Goal: Information Seeking & Learning: Learn about a topic

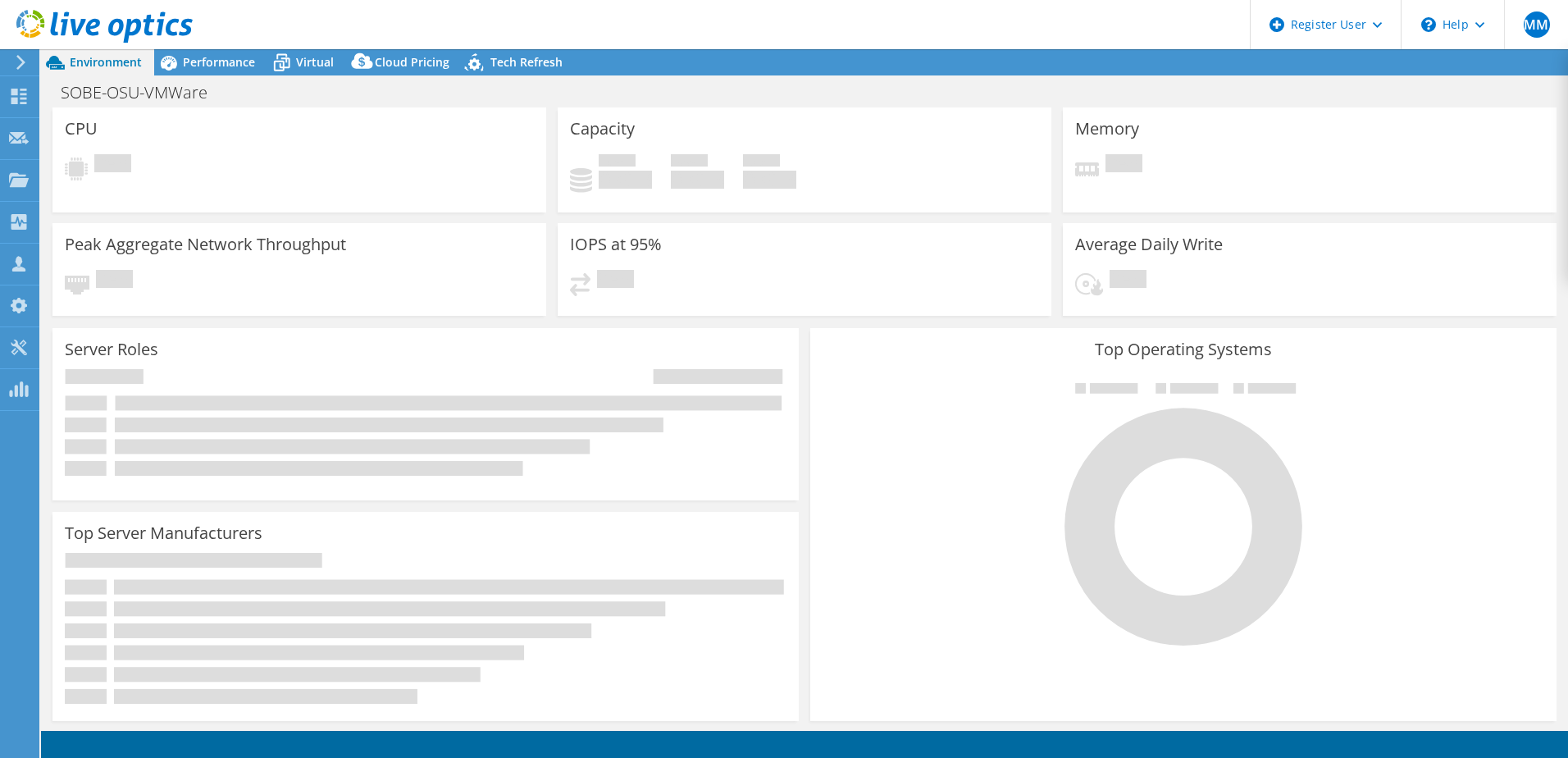
select select "USD"
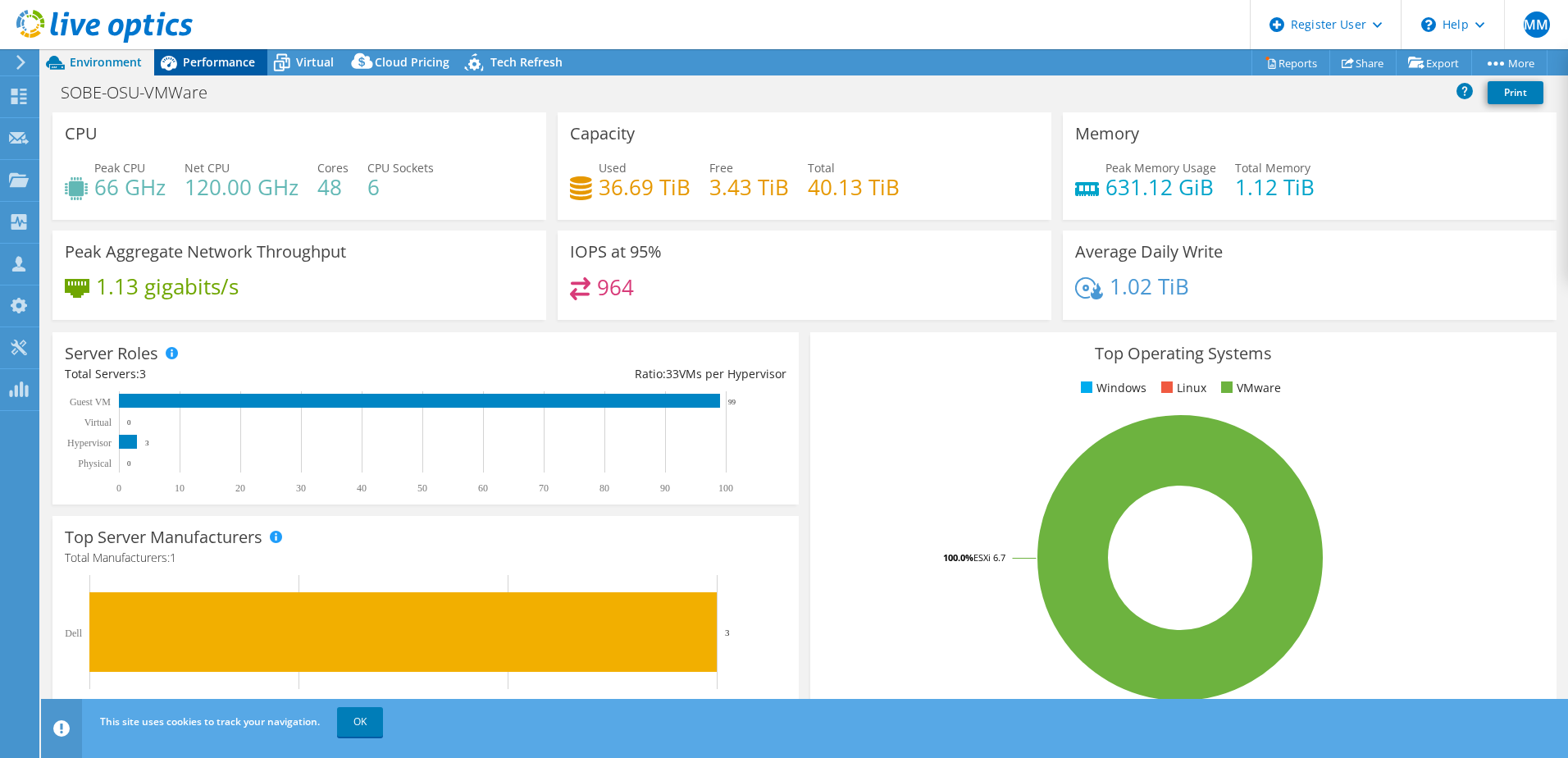
click at [210, 75] on div "Performance" at bounding box center [211, 62] width 113 height 26
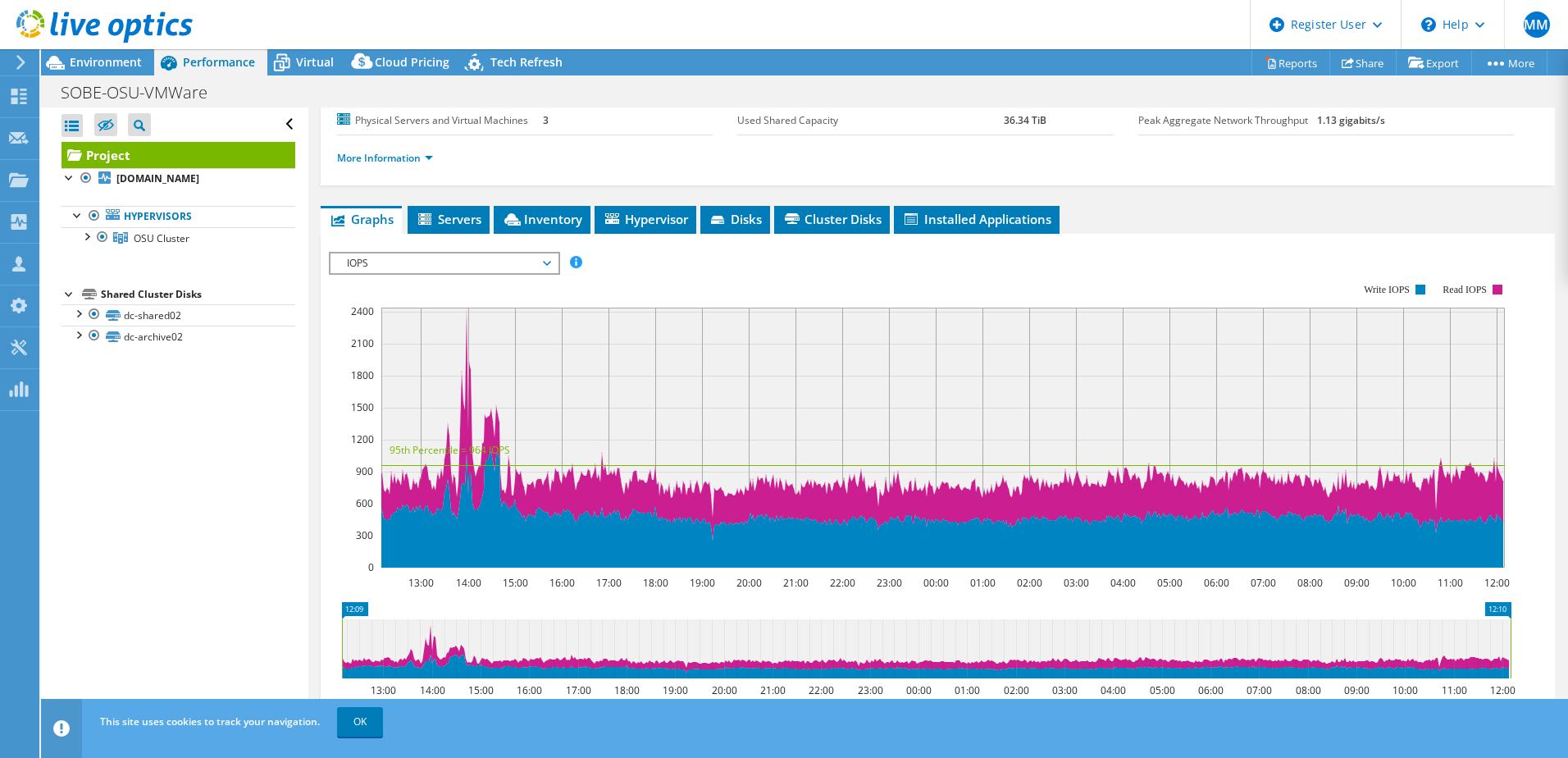
scroll to position [193, 0]
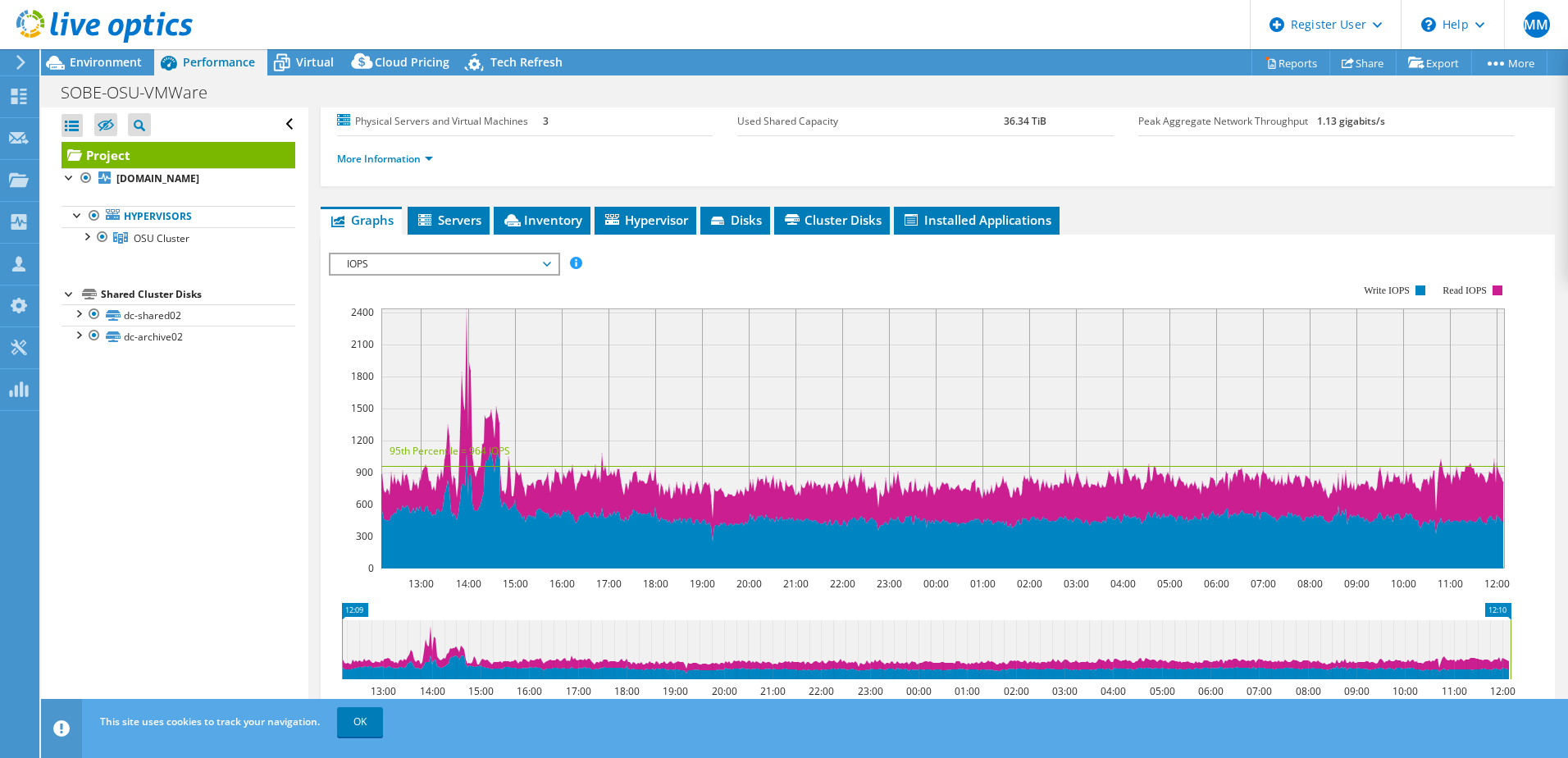
click at [477, 267] on span "IOPS" at bounding box center [444, 264] width 210 height 20
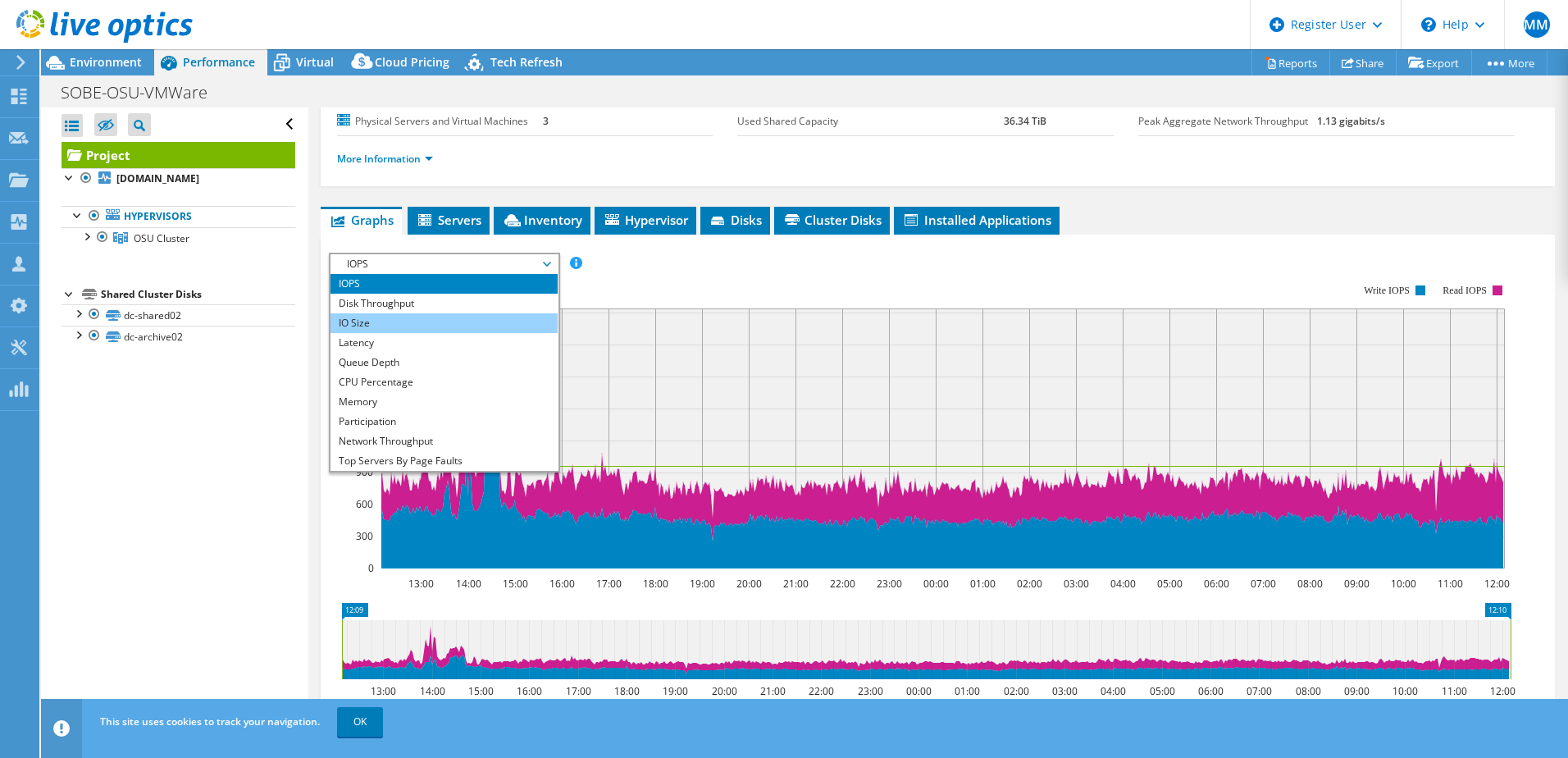
click at [460, 320] on li "IO Size" at bounding box center [444, 323] width 227 height 20
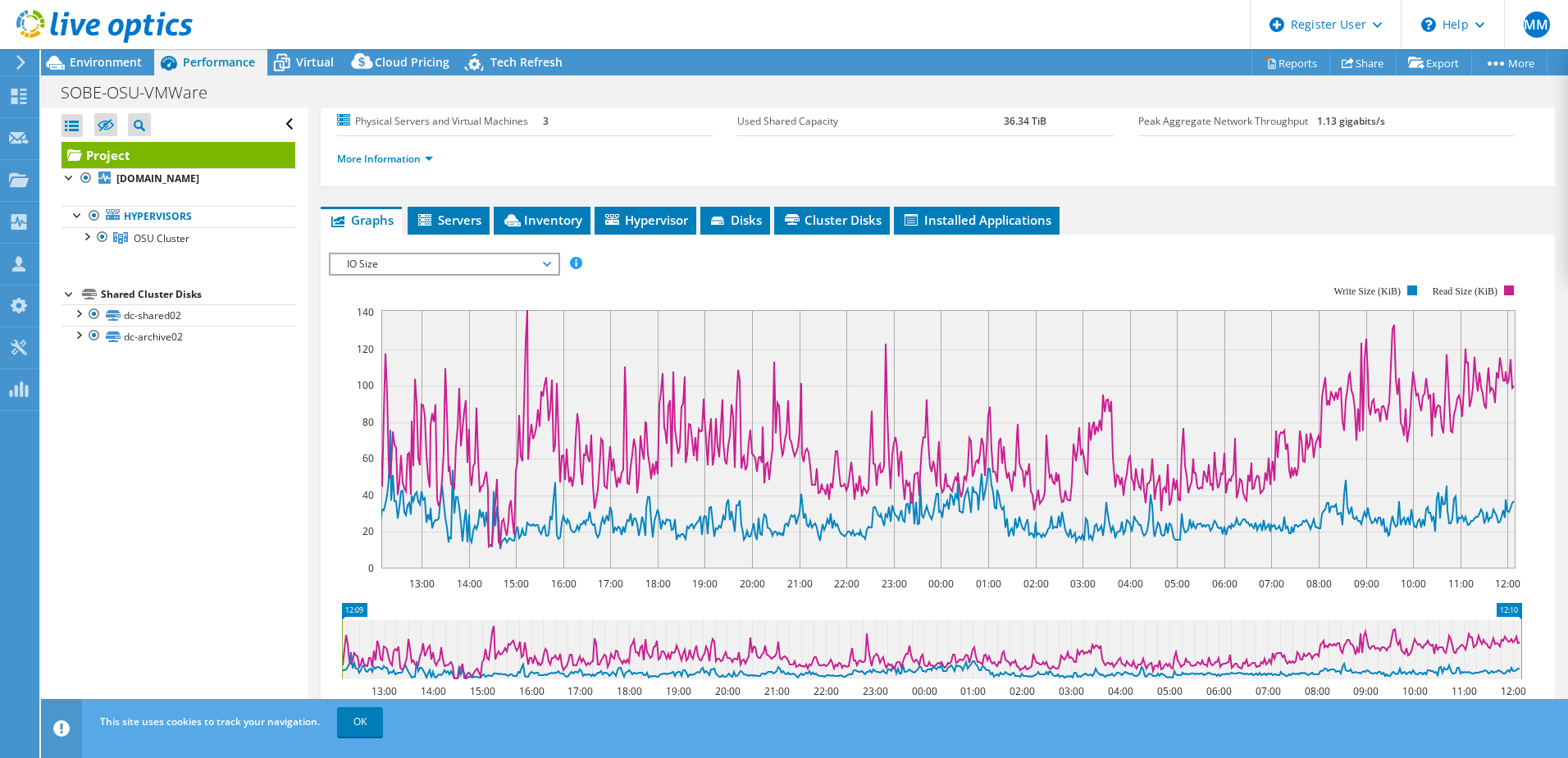
click at [474, 264] on span "IO Size" at bounding box center [444, 264] width 210 height 20
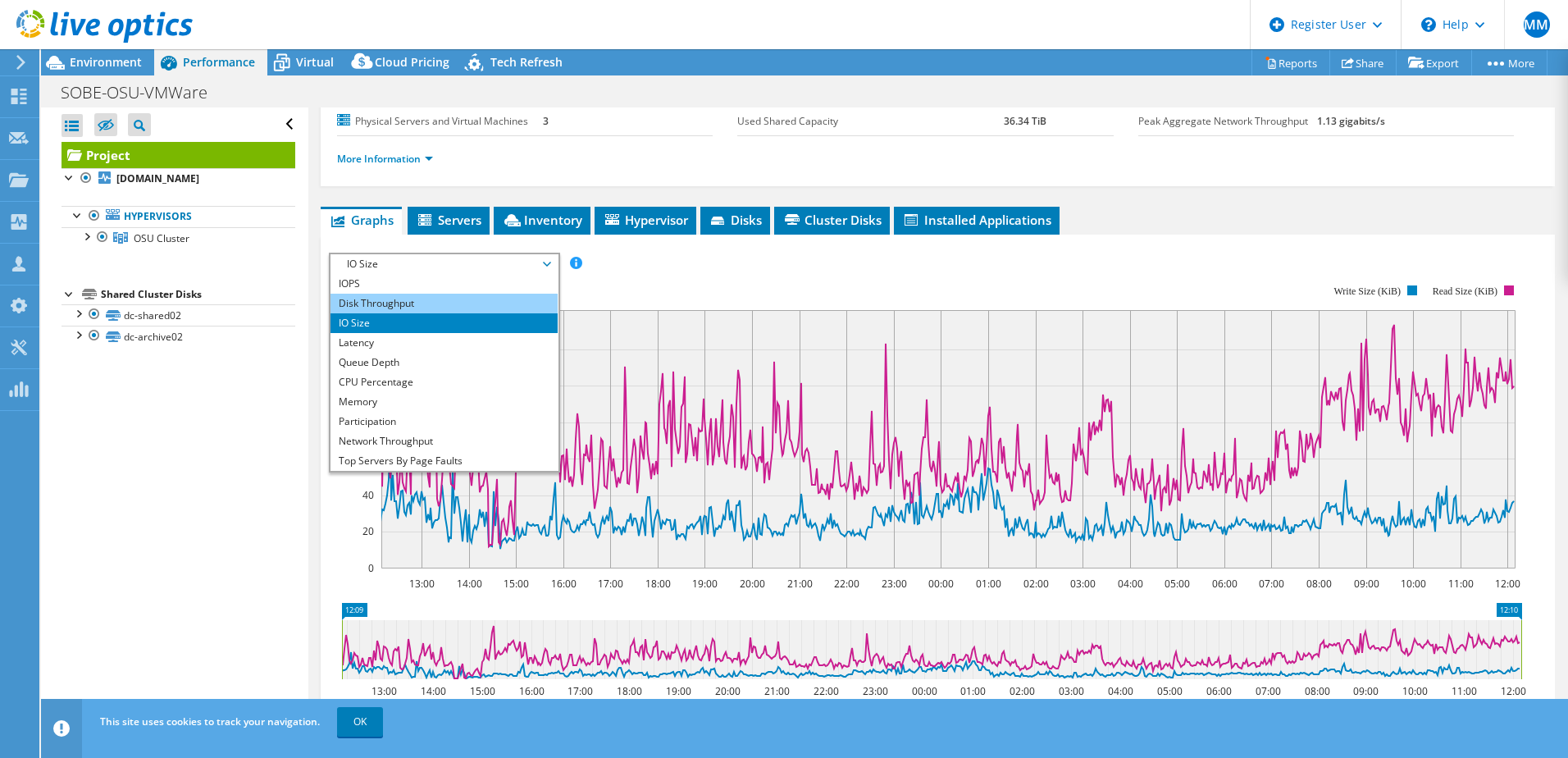
click at [451, 302] on li "Disk Throughput" at bounding box center [444, 303] width 227 height 20
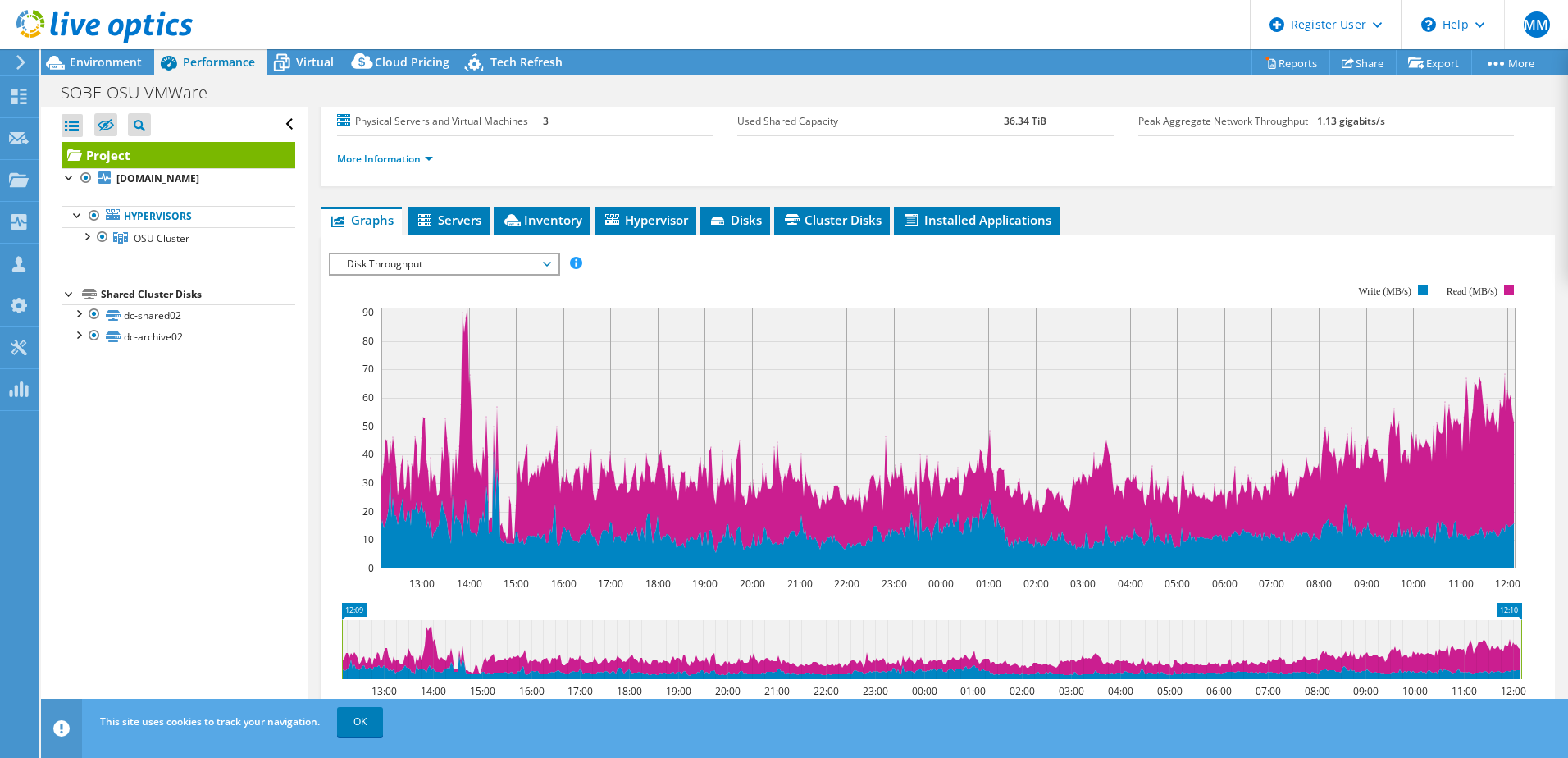
click at [446, 262] on span "Disk Throughput" at bounding box center [444, 264] width 210 height 20
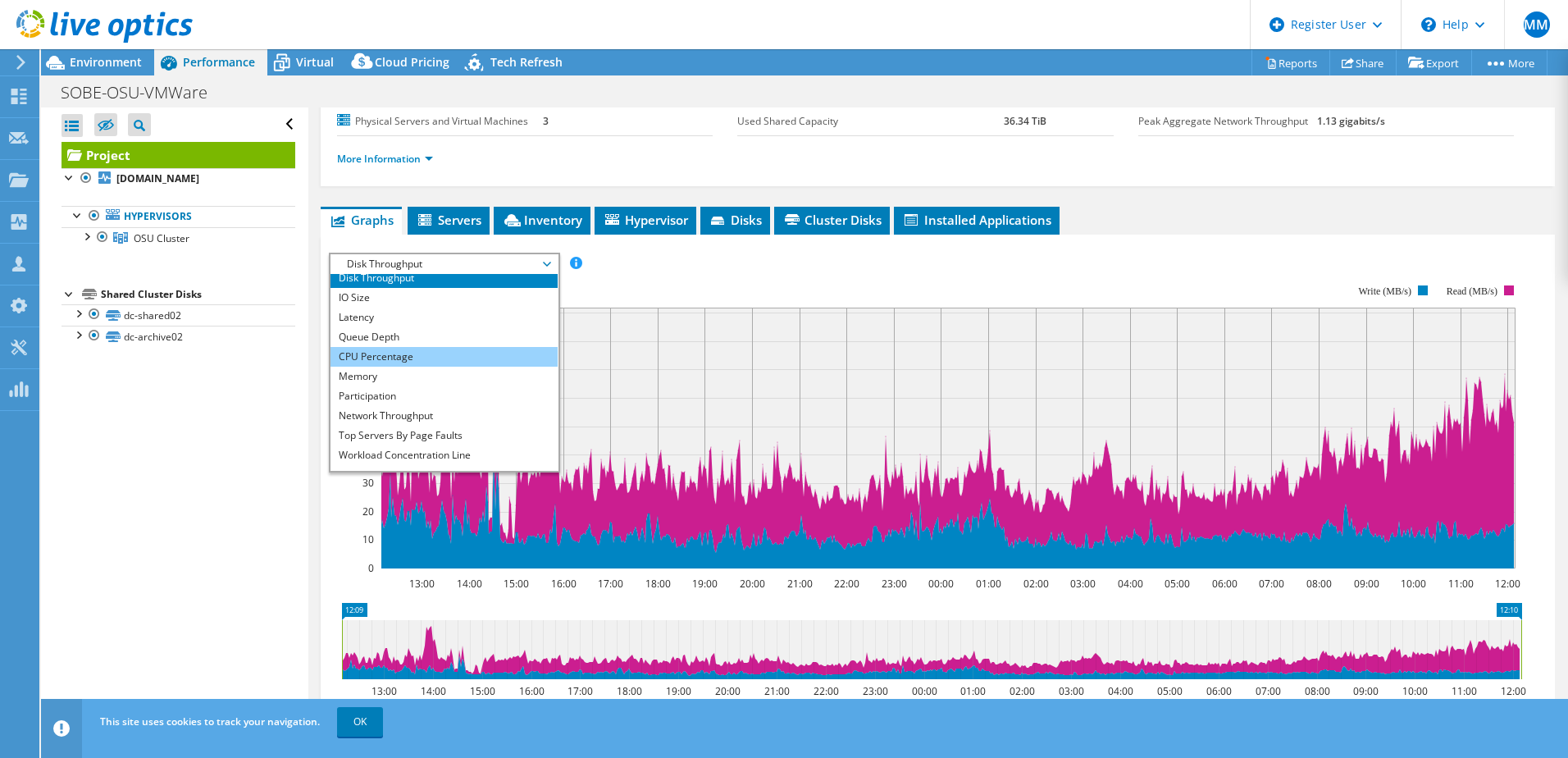
scroll to position [26, 0]
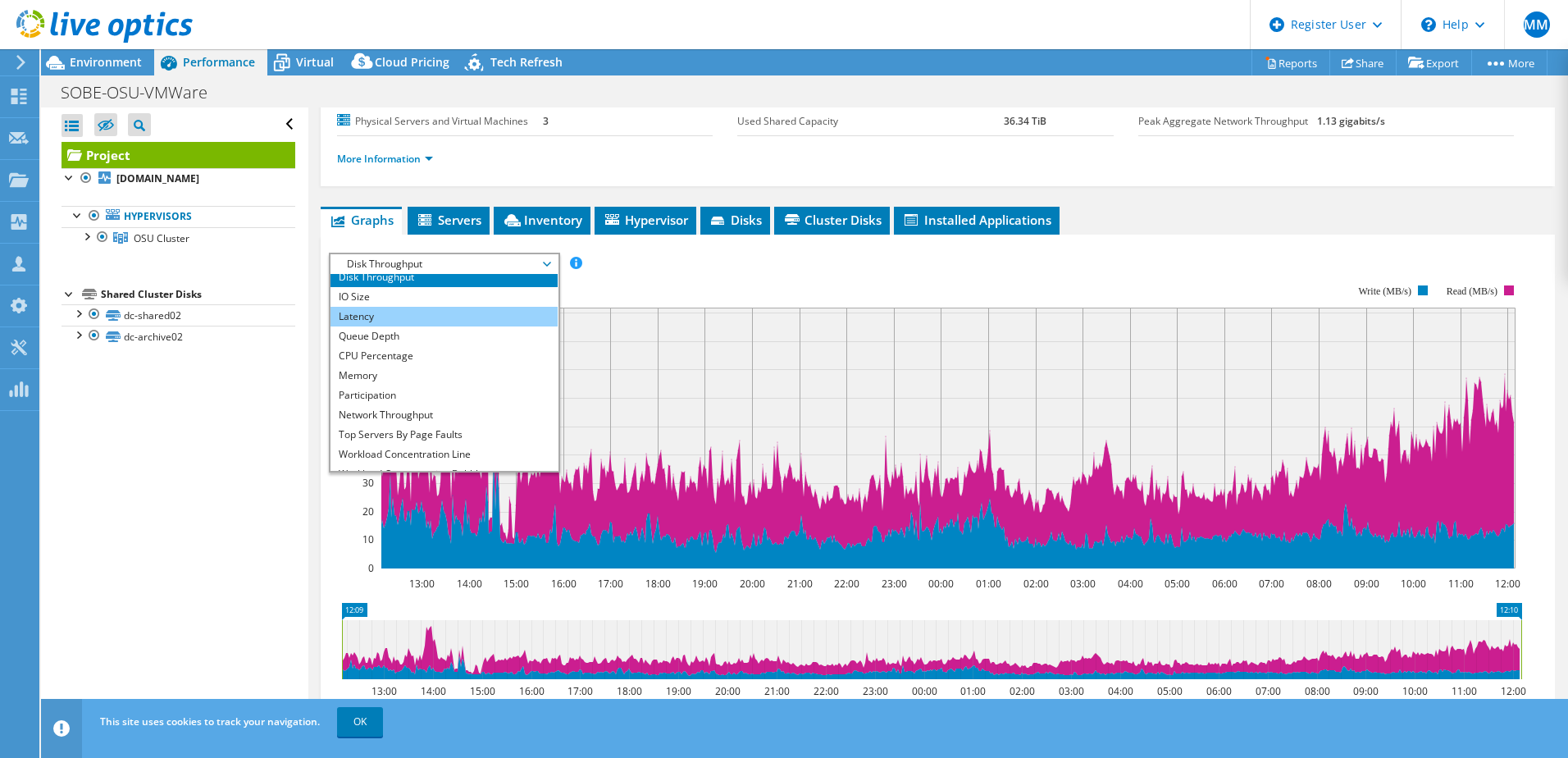
click at [435, 307] on li "Latency" at bounding box center [444, 317] width 227 height 20
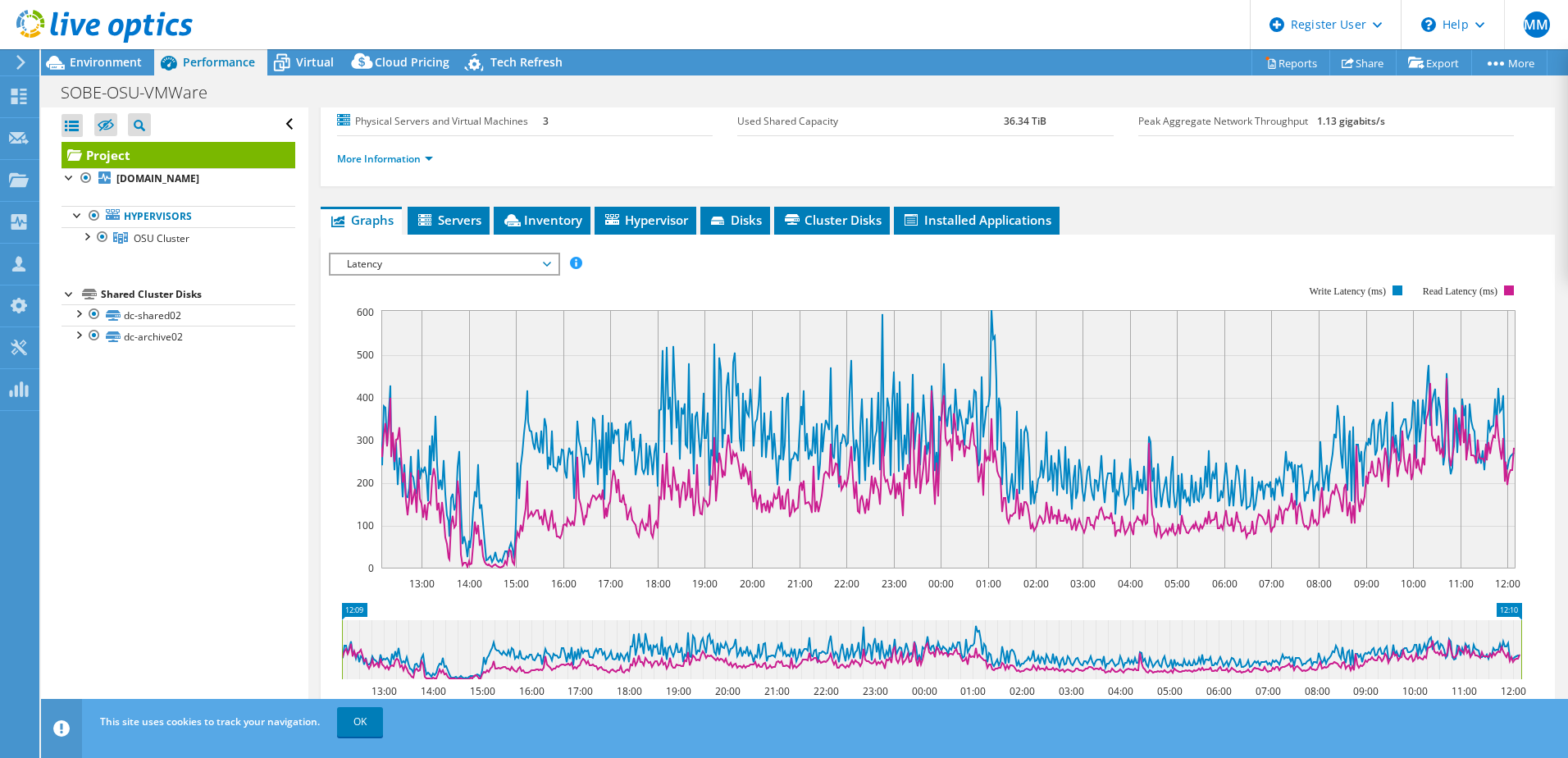
scroll to position [0, 0]
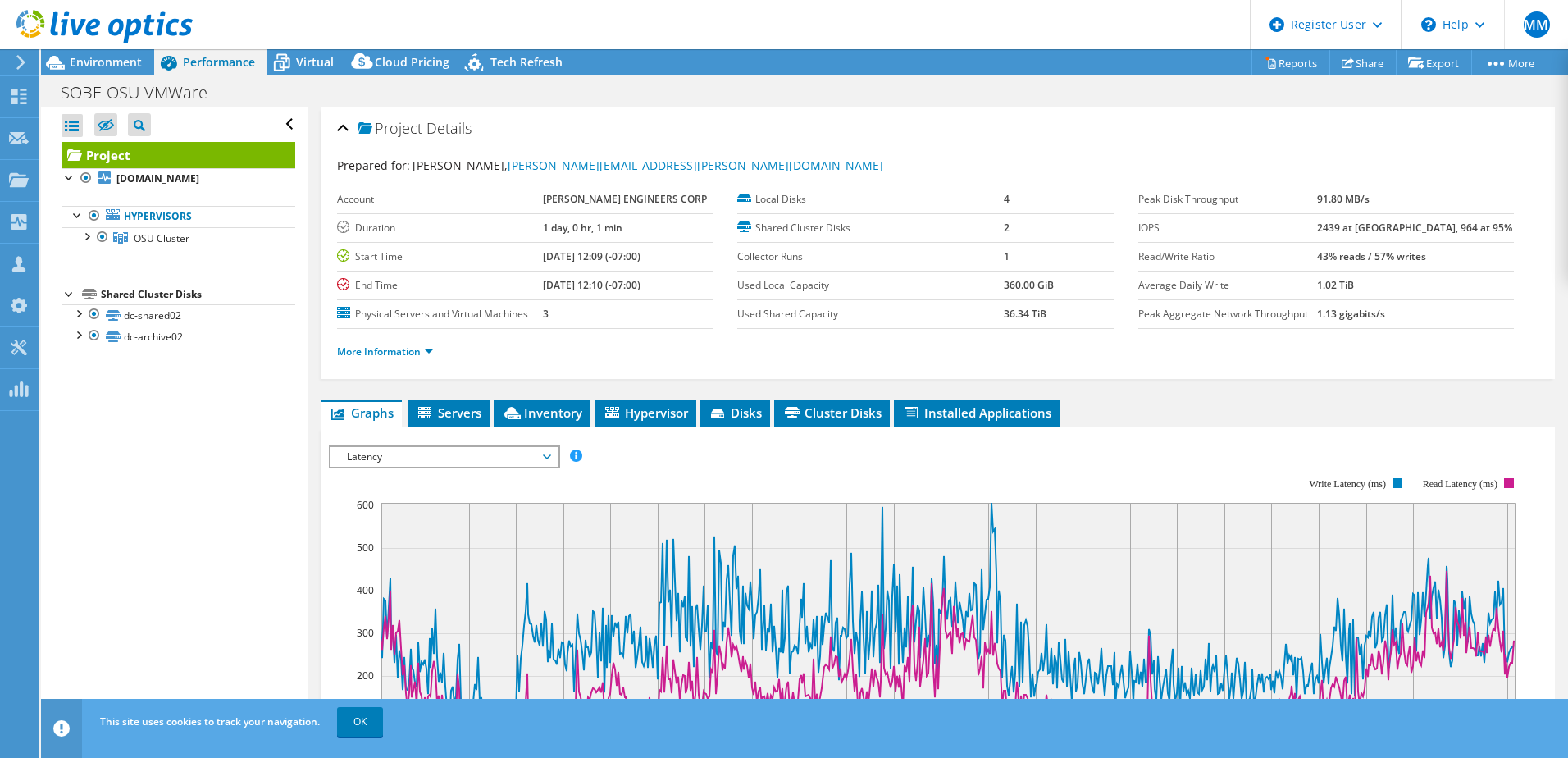
click at [419, 343] on li "More Information" at bounding box center [390, 352] width 106 height 18
click at [422, 346] on link "More Information" at bounding box center [385, 351] width 96 height 14
